Goal: Task Accomplishment & Management: Manage account settings

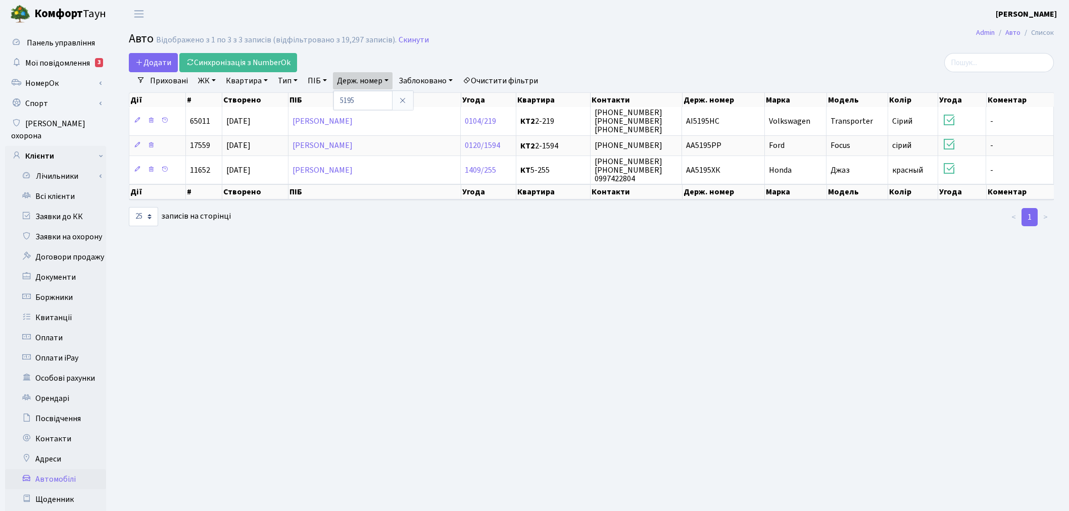
select select "25"
click at [370, 96] on input "5195" at bounding box center [362, 100] width 59 height 19
type input "3991"
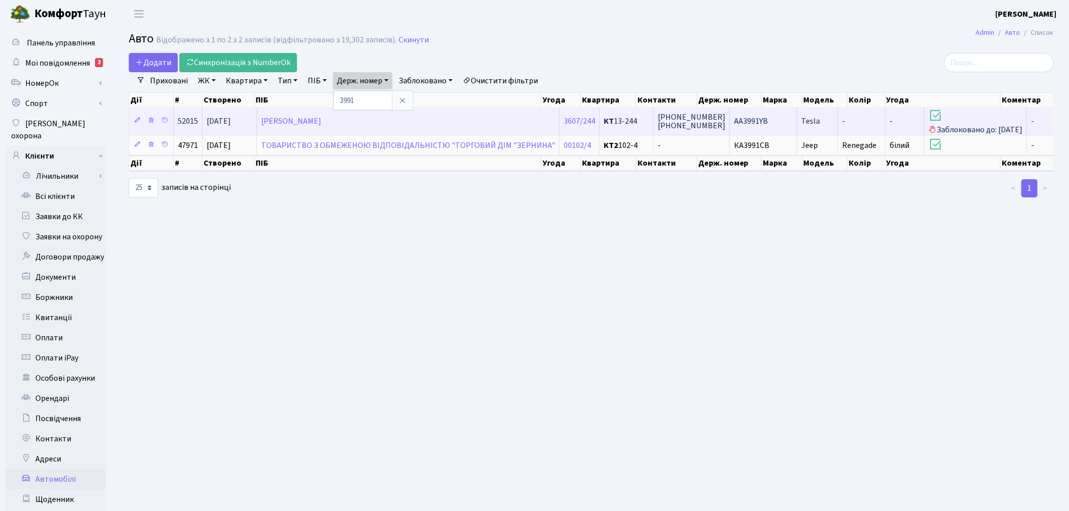
click at [749, 118] on td "AA3991YB" at bounding box center [763, 121] width 67 height 28
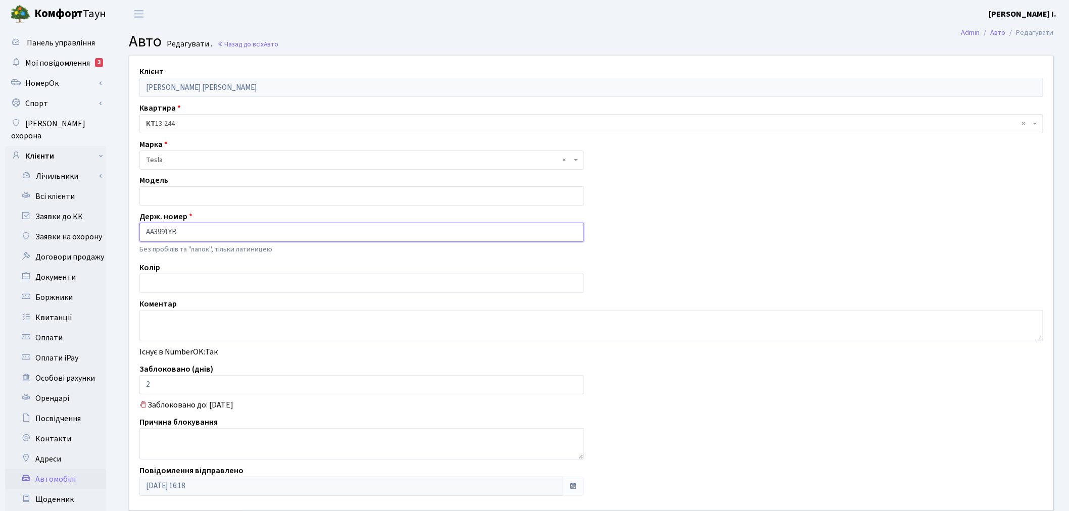
drag, startPoint x: 187, startPoint y: 233, endPoint x: 142, endPoint y: 231, distance: 45.5
click at [142, 231] on input "AA3991YB" at bounding box center [361, 232] width 444 height 19
drag, startPoint x: 214, startPoint y: 385, endPoint x: 145, endPoint y: 388, distance: 68.8
click at [145, 388] on input "2" at bounding box center [361, 384] width 444 height 19
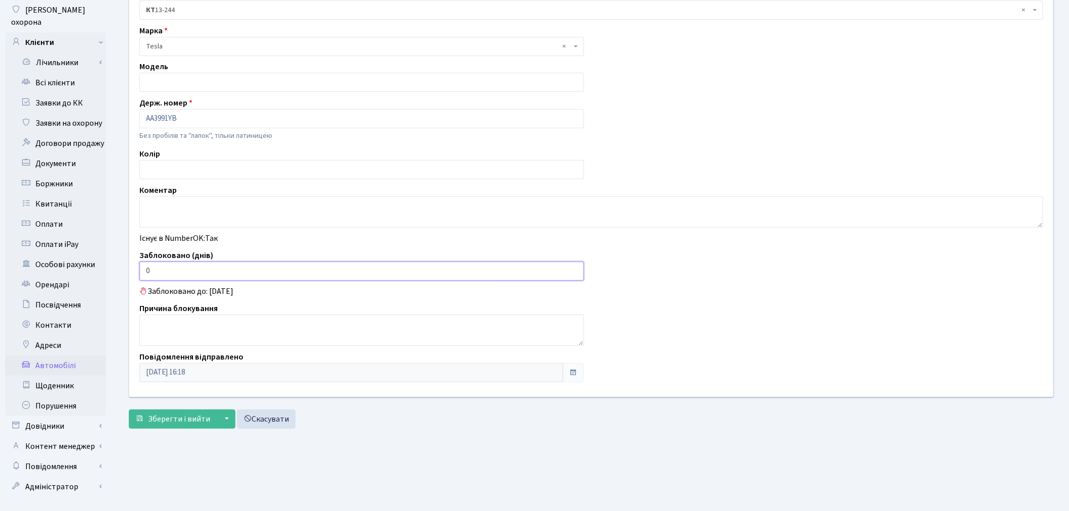
scroll to position [117, 0]
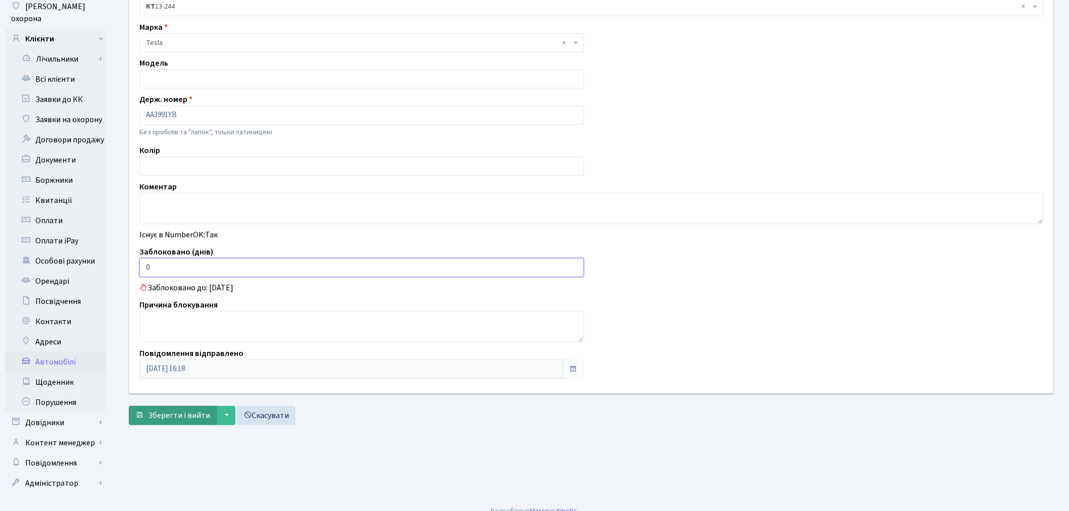
type input "0"
click at [173, 419] on span "Зберегти і вийти" at bounding box center [179, 415] width 62 height 11
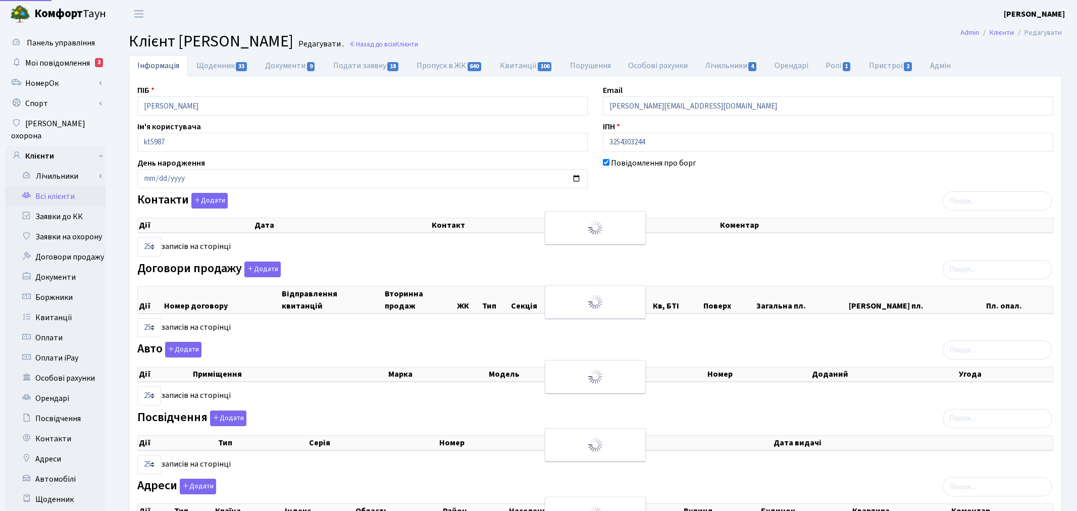
select select "25"
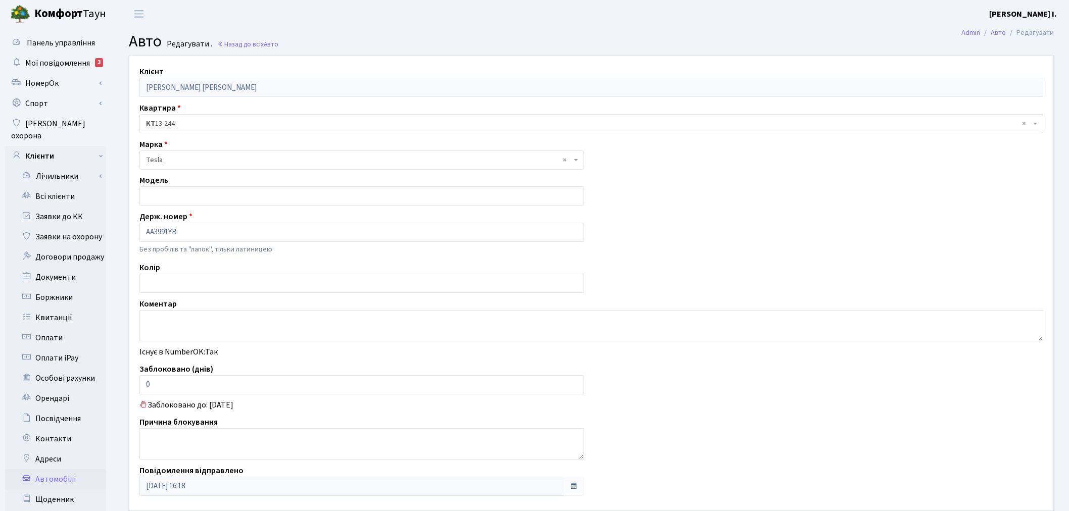
scroll to position [117, 0]
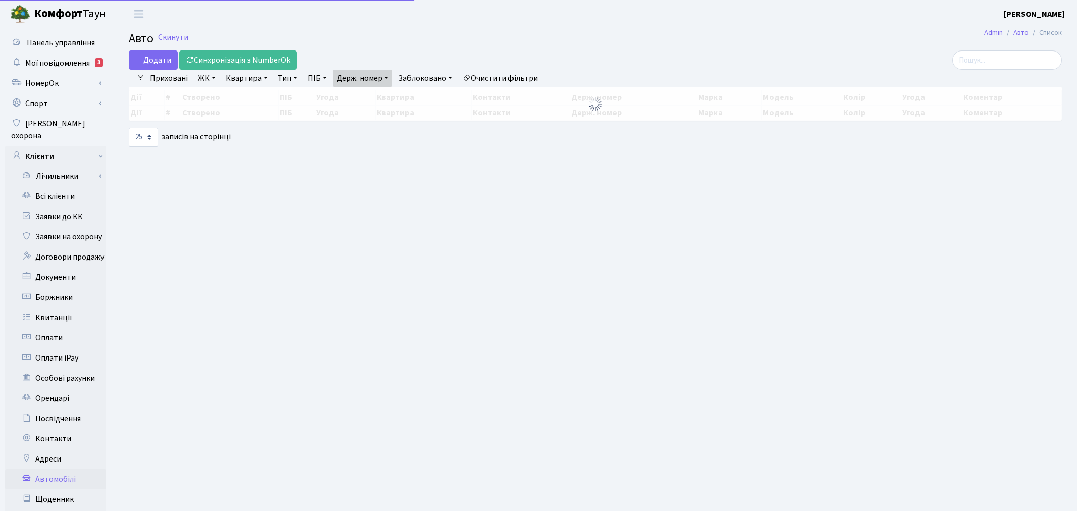
select select "25"
